Goal: Task Accomplishment & Management: Use online tool/utility

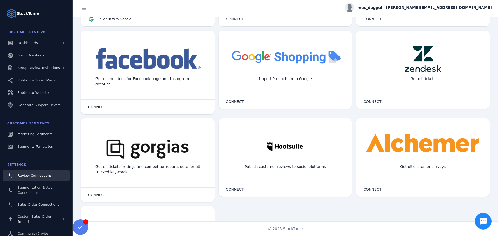
scroll to position [182, 0]
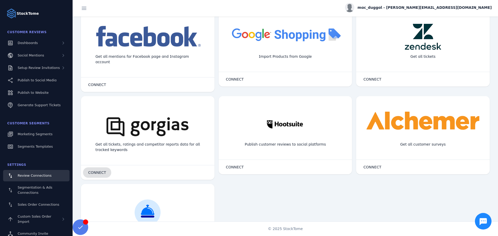
click at [96, 171] on span "CONNECT" at bounding box center [97, 173] width 18 height 4
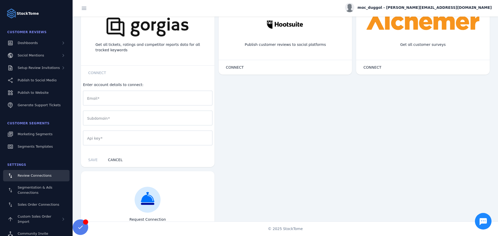
scroll to position [310, 0]
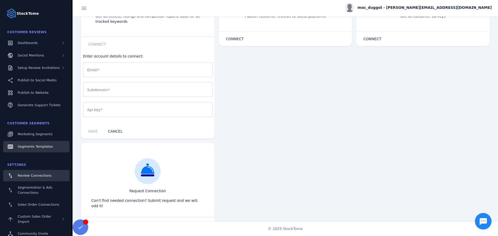
click at [32, 147] on span "Segments Templates" at bounding box center [35, 147] width 35 height 4
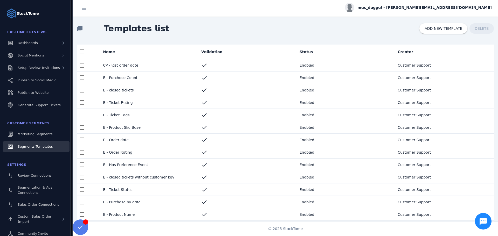
scroll to position [0, 0]
click at [28, 175] on span "Review Connections" at bounding box center [35, 176] width 34 height 4
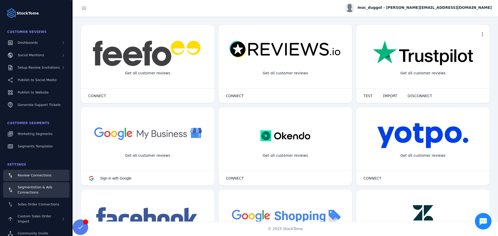
click at [28, 190] on div "Segmentation & Ads Connections" at bounding box center [42, 190] width 48 height 10
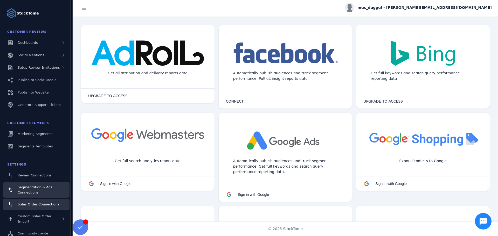
click at [34, 203] on span "Sales Order Connections" at bounding box center [39, 205] width 42 height 4
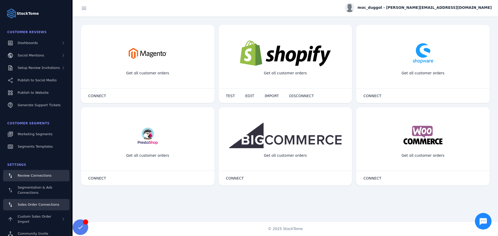
click at [32, 174] on span "Review Connections" at bounding box center [35, 176] width 34 height 4
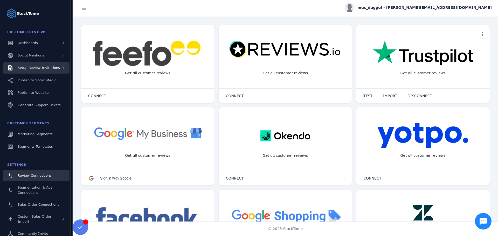
click at [36, 68] on span "Setup Review Invitations" at bounding box center [39, 68] width 42 height 4
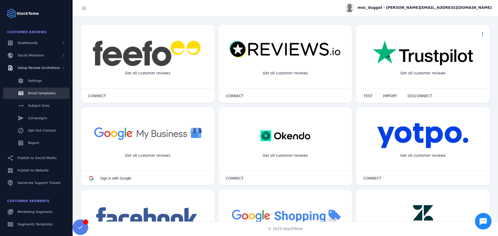
click at [36, 91] on div "Email templates" at bounding box center [42, 93] width 28 height 5
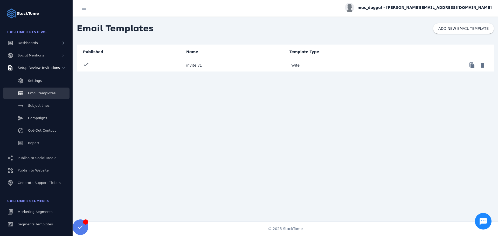
click at [192, 64] on mat-cell "invite v1" at bounding box center [233, 65] width 103 height 12
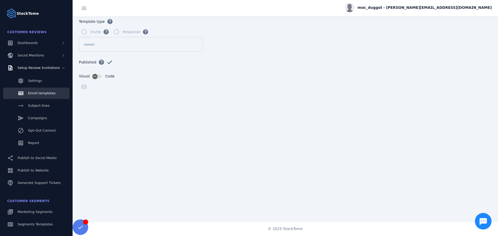
scroll to position [6, 0]
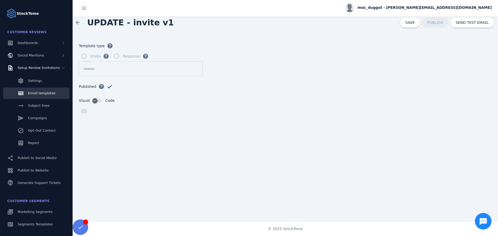
click at [408, 89] on div "Published help check" at bounding box center [285, 89] width 413 height 17
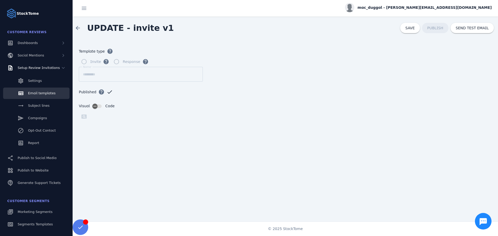
scroll to position [0, 0]
click at [34, 107] on span "Subject lines" at bounding box center [39, 106] width 22 height 4
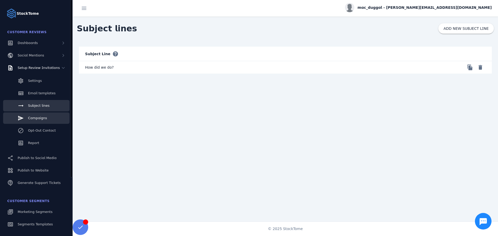
click at [34, 117] on span "Campaigns" at bounding box center [37, 118] width 19 height 4
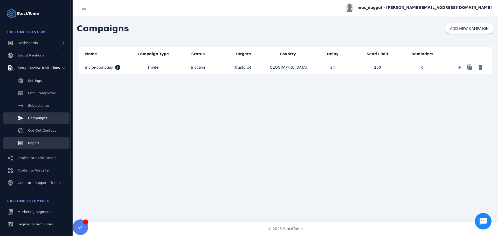
click at [36, 141] on span "Report" at bounding box center [33, 143] width 11 height 4
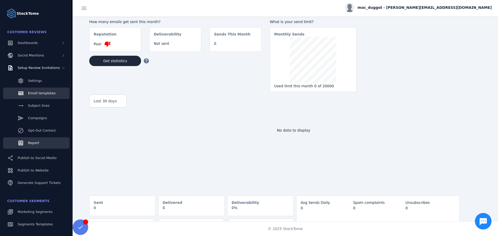
click at [31, 92] on span "Email templates" at bounding box center [42, 93] width 28 height 4
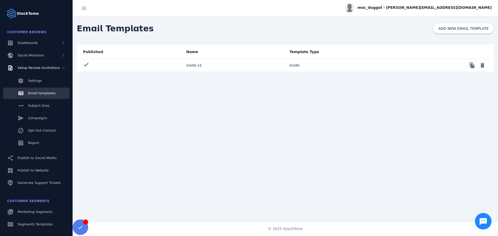
click at [190, 66] on mat-cell "invite v1" at bounding box center [233, 65] width 103 height 12
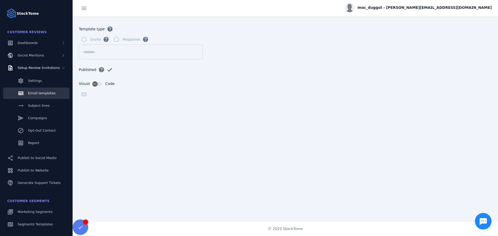
scroll to position [32, 0]
